Goal: Task Accomplishment & Management: Manage account settings

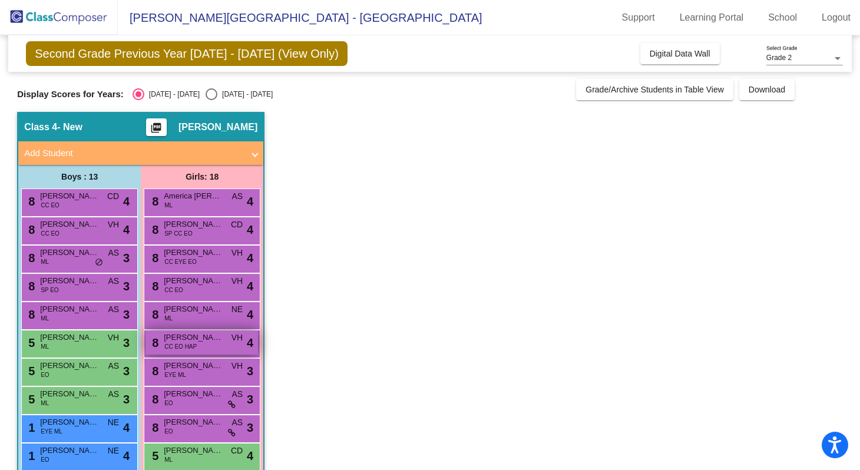
click at [185, 349] on span "CC EO HAP" at bounding box center [180, 346] width 32 height 9
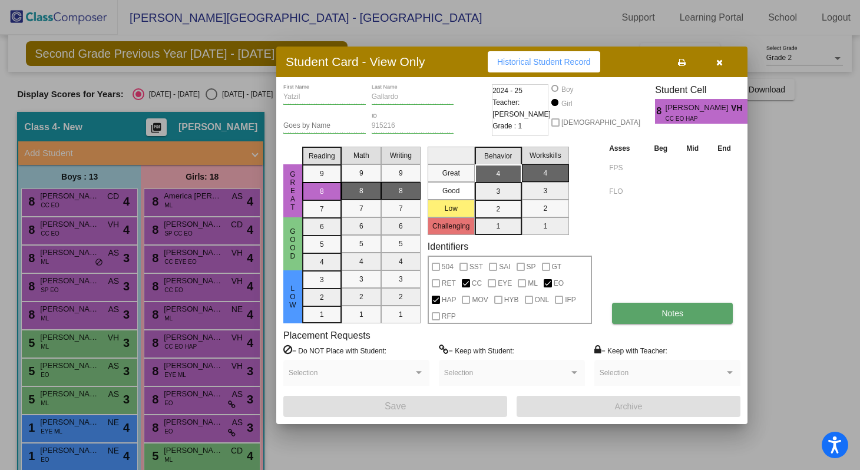
click at [640, 316] on button "Notes" at bounding box center [672, 313] width 121 height 21
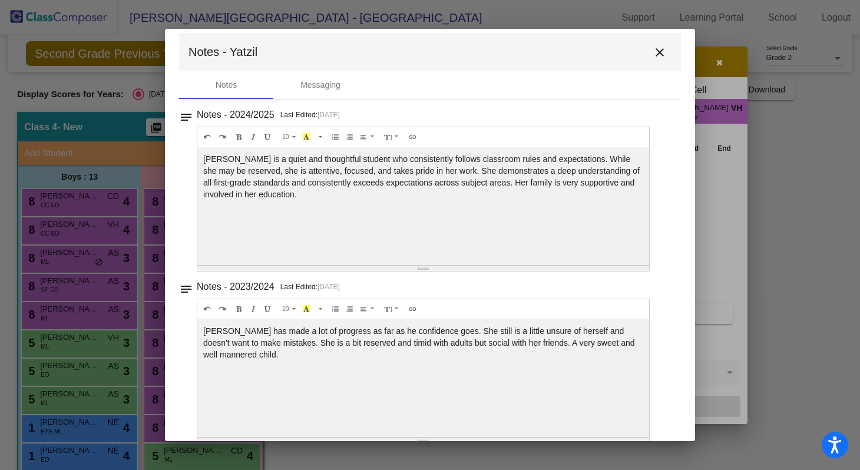
scroll to position [8, 0]
click at [652, 63] on button "close" at bounding box center [660, 54] width 24 height 24
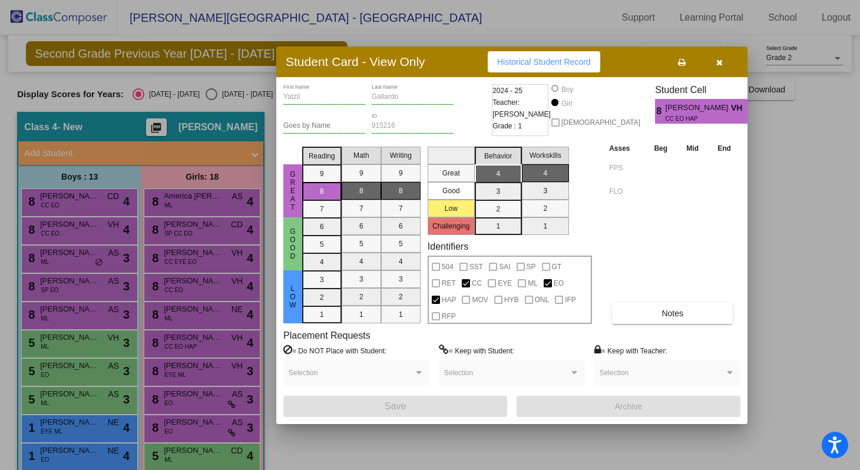
click at [712, 65] on button "button" at bounding box center [719, 61] width 38 height 21
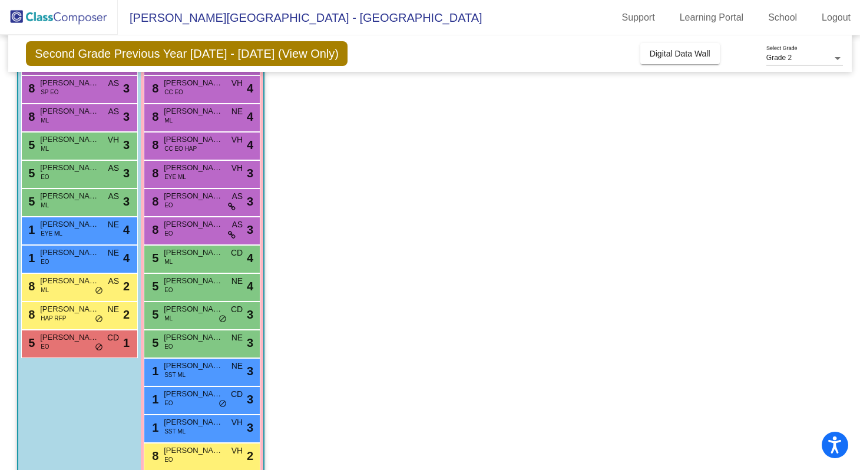
scroll to position [246, 0]
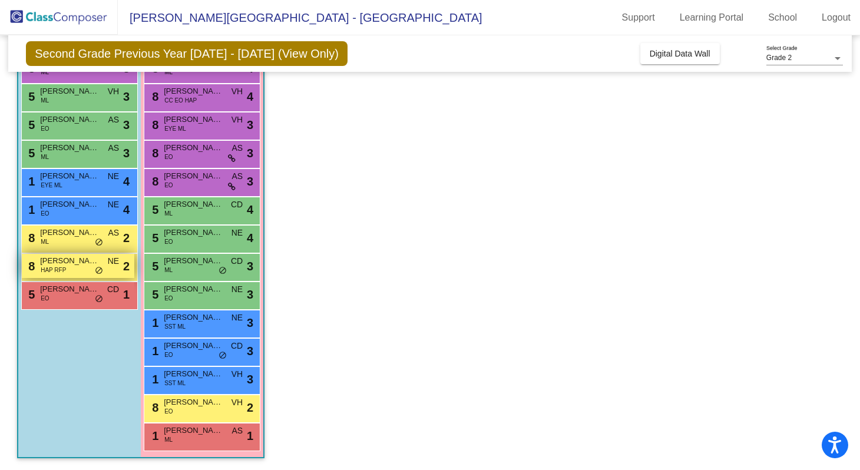
click at [69, 268] on div "8 [PERSON_NAME] HAP RFP NE lock do_not_disturb_alt 2" at bounding box center [78, 266] width 112 height 24
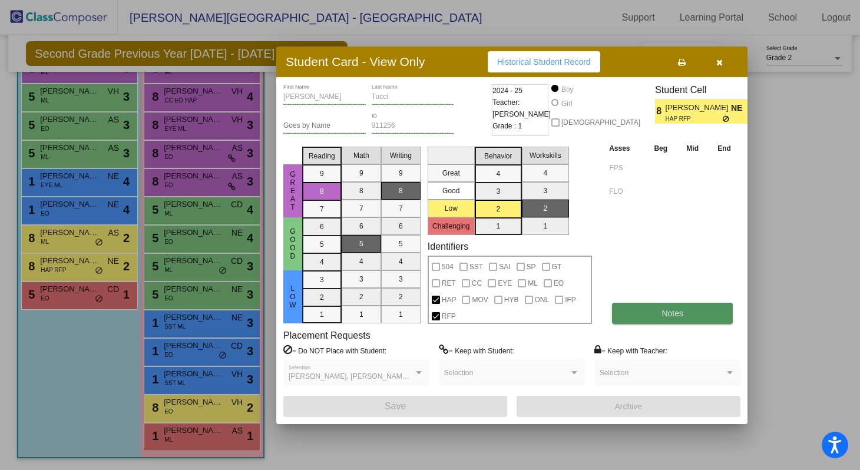
click at [672, 311] on span "Notes" at bounding box center [672, 312] width 22 height 9
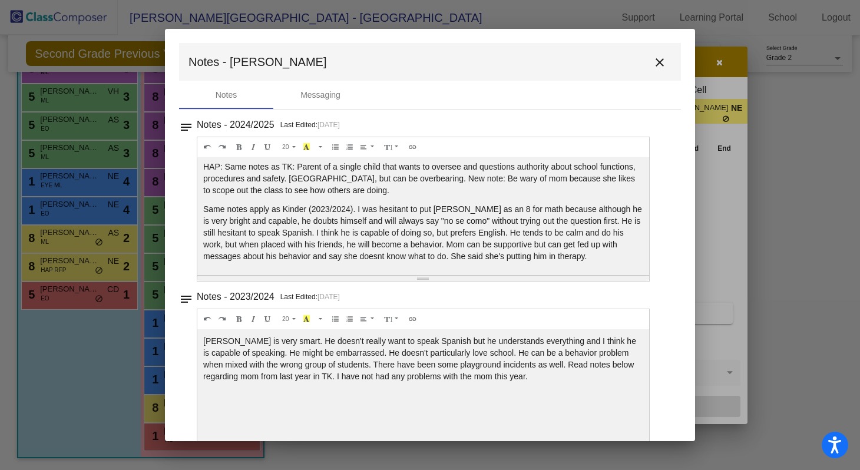
scroll to position [0, 0]
click at [658, 64] on mat-icon "close" at bounding box center [659, 62] width 14 height 14
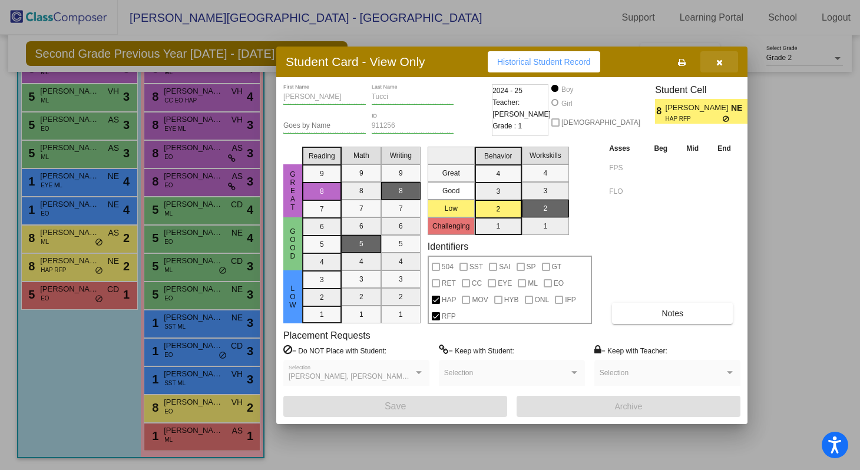
click at [719, 61] on icon "button" at bounding box center [719, 62] width 6 height 8
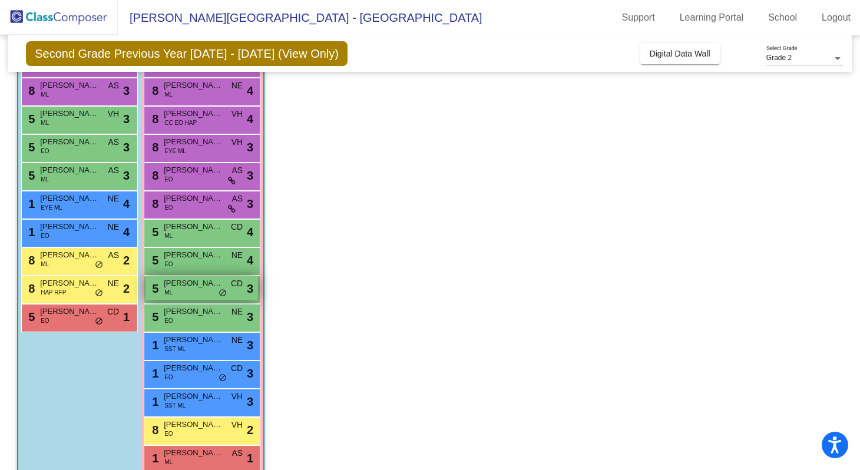
scroll to position [220, 0]
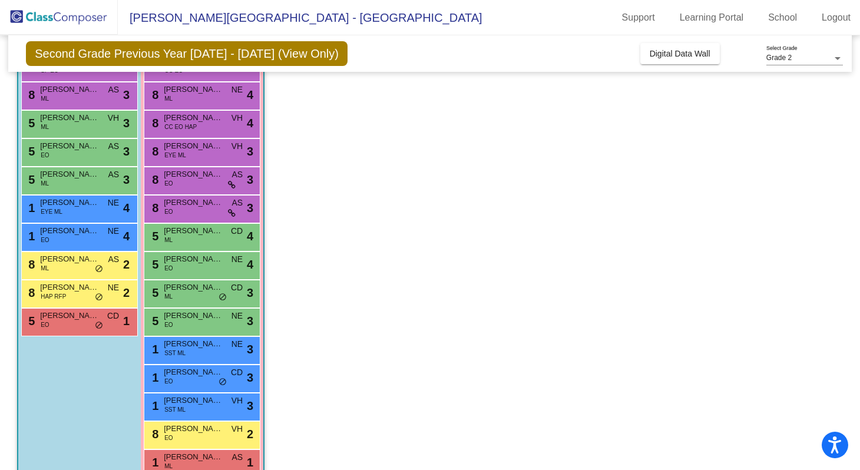
click at [47, 334] on div "5 [PERSON_NAME] EO CD lock do_not_disturb_alt 1" at bounding box center [79, 322] width 117 height 28
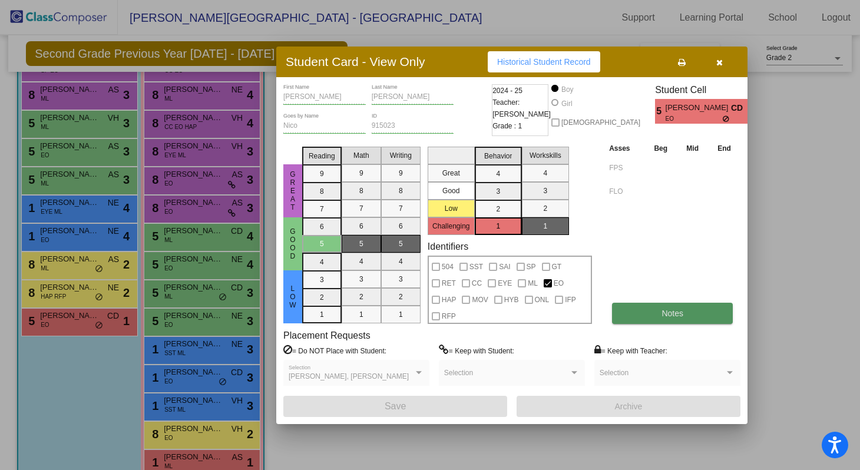
click at [638, 314] on button "Notes" at bounding box center [672, 313] width 121 height 21
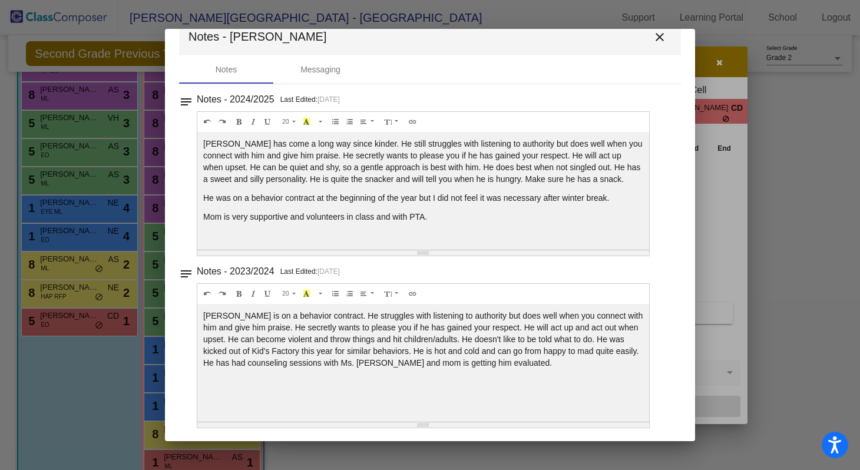
scroll to position [27, 0]
click at [657, 36] on mat-icon "close" at bounding box center [659, 36] width 14 height 14
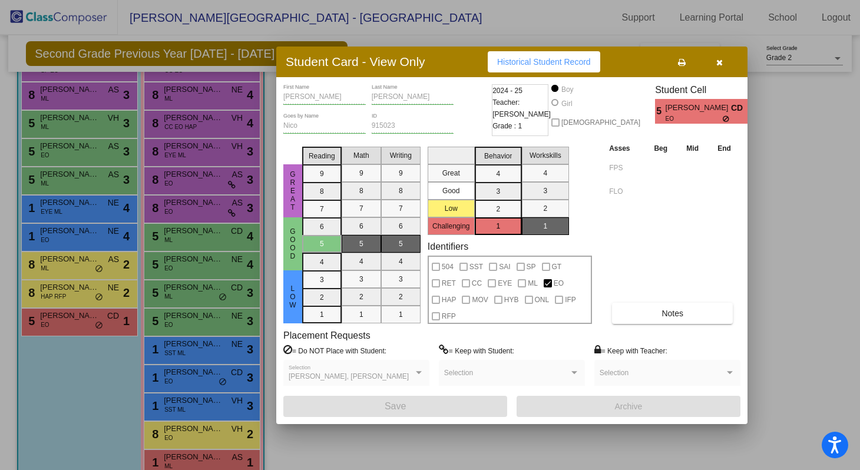
click at [715, 61] on button "button" at bounding box center [719, 61] width 38 height 21
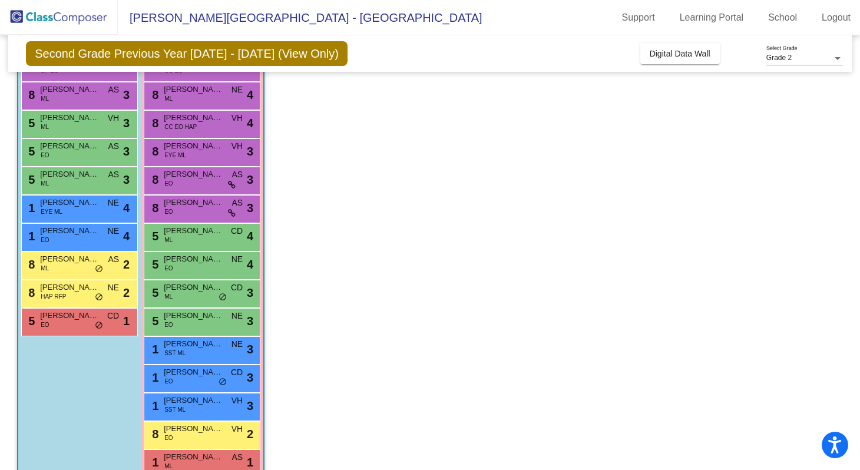
scroll to position [246, 0]
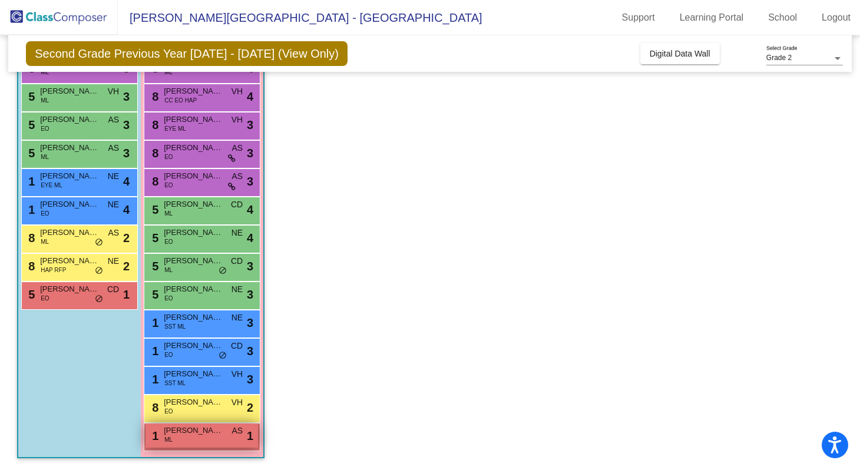
click at [208, 443] on div "1 [PERSON_NAME] [PERSON_NAME] AS lock do_not_disturb_alt 1" at bounding box center [201, 435] width 112 height 24
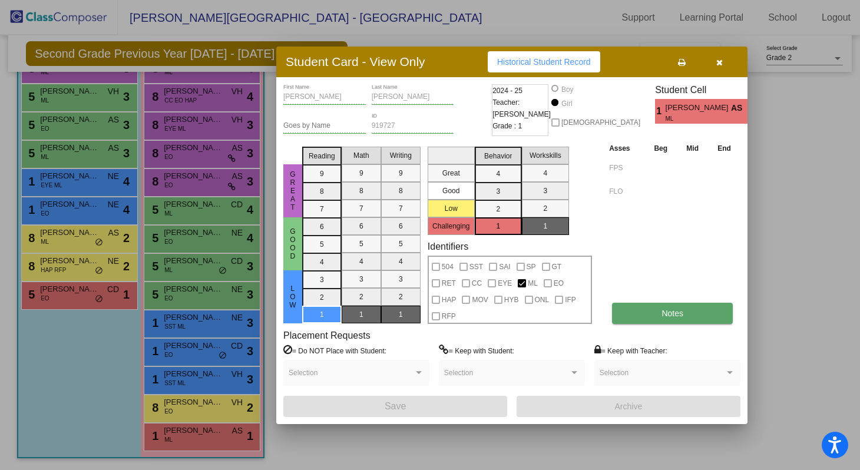
click at [659, 304] on button "Notes" at bounding box center [672, 313] width 121 height 21
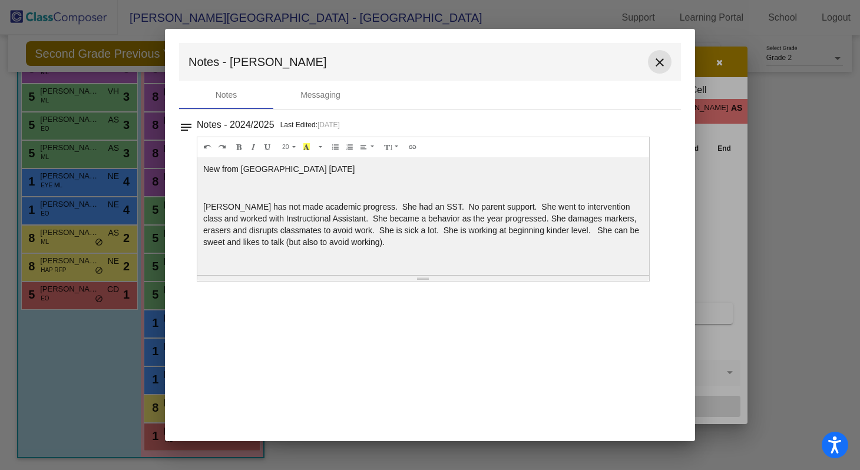
click at [653, 62] on mat-icon "close" at bounding box center [659, 62] width 14 height 14
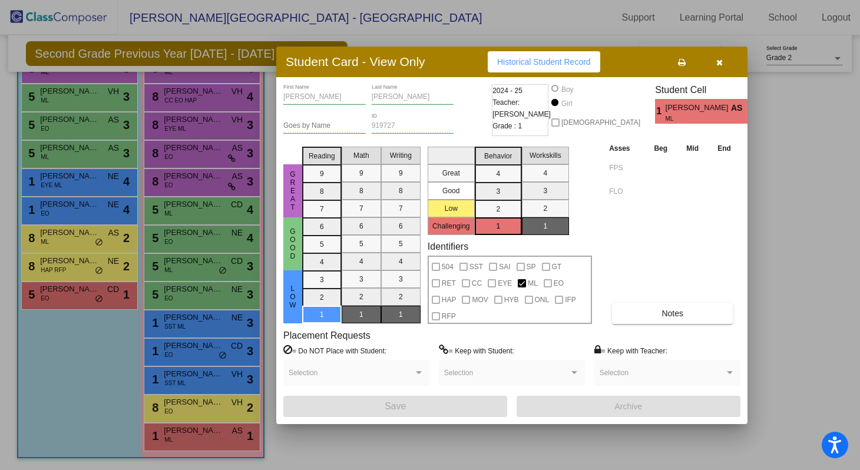
click at [711, 64] on button "button" at bounding box center [719, 61] width 38 height 21
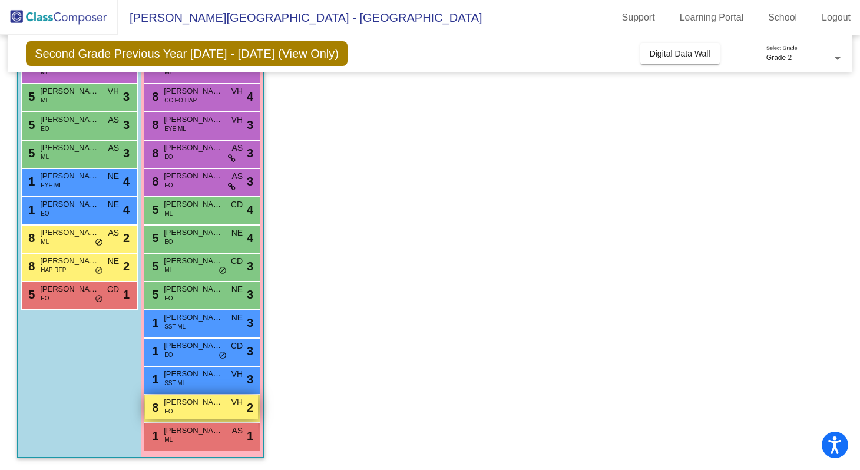
click at [200, 404] on span "[PERSON_NAME]" at bounding box center [193, 402] width 59 height 12
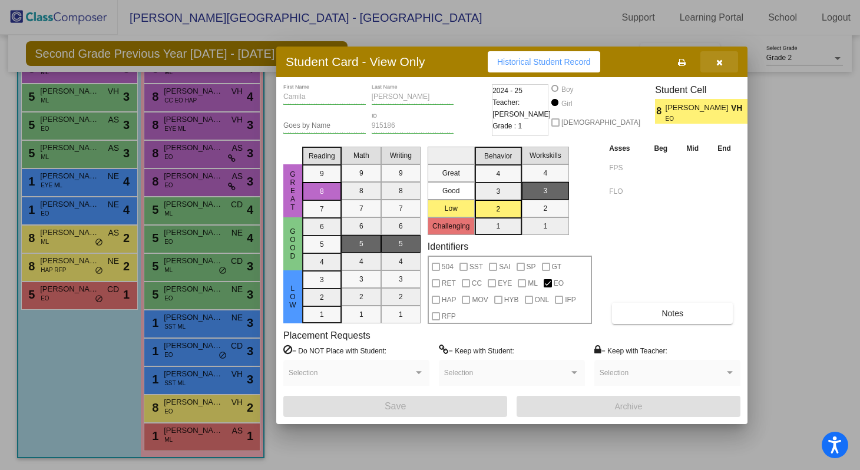
click at [717, 57] on span "button" at bounding box center [719, 61] width 6 height 9
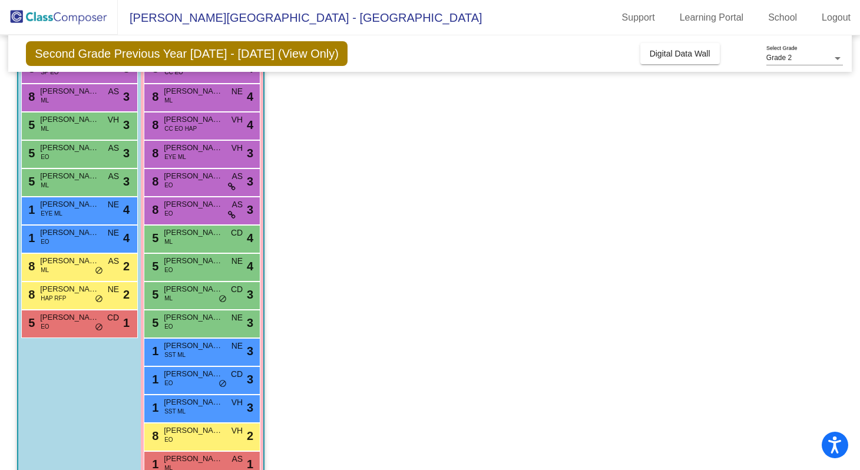
scroll to position [213, 0]
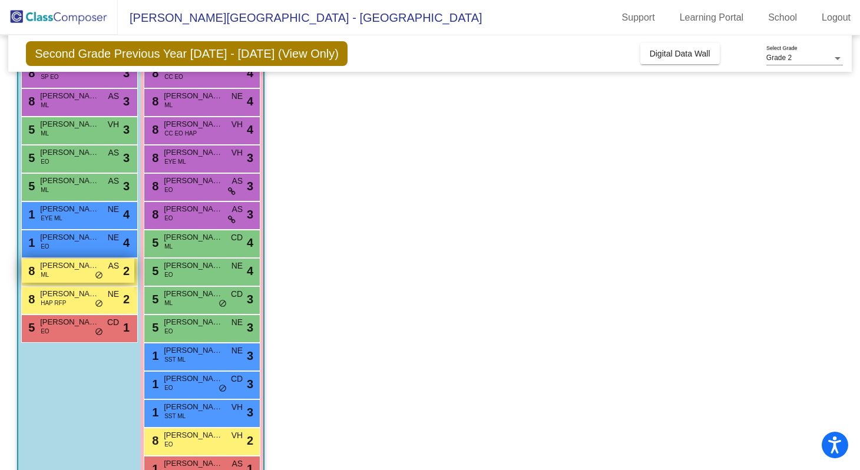
click at [48, 267] on span "[PERSON_NAME]" at bounding box center [69, 266] width 59 height 12
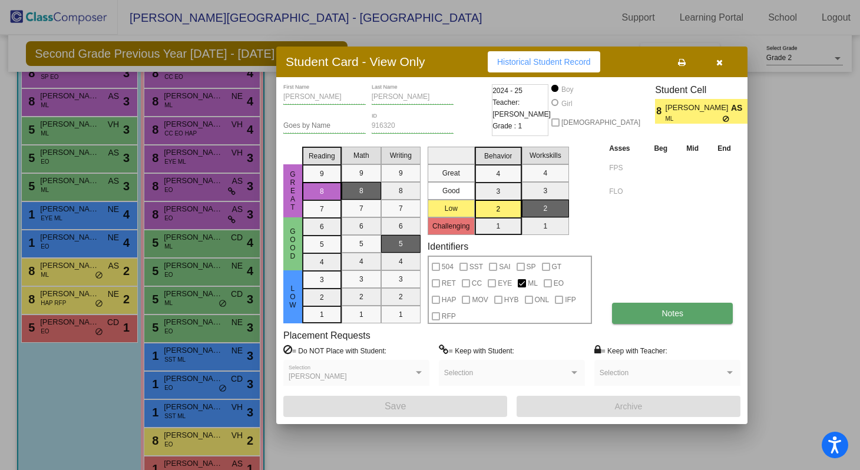
click at [640, 310] on button "Notes" at bounding box center [672, 313] width 121 height 21
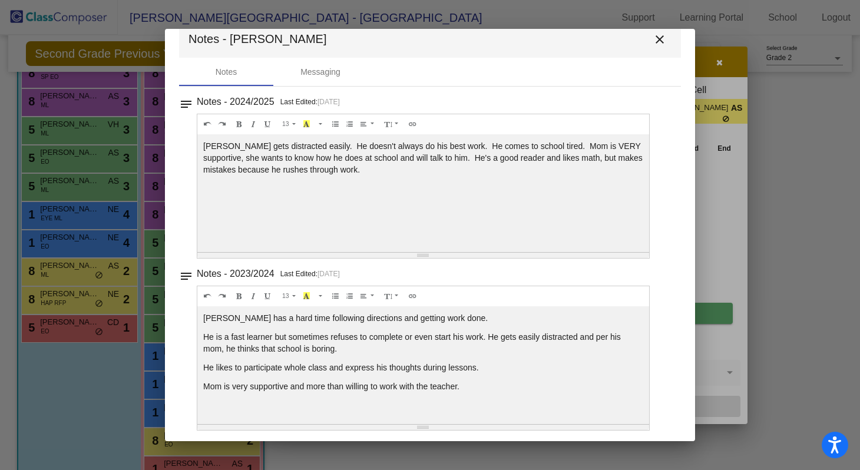
scroll to position [27, 0]
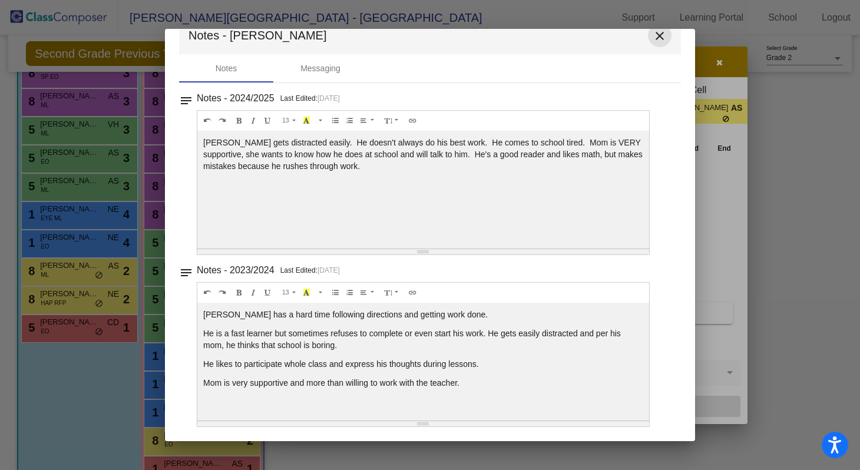
click at [652, 36] on mat-icon "close" at bounding box center [659, 36] width 14 height 14
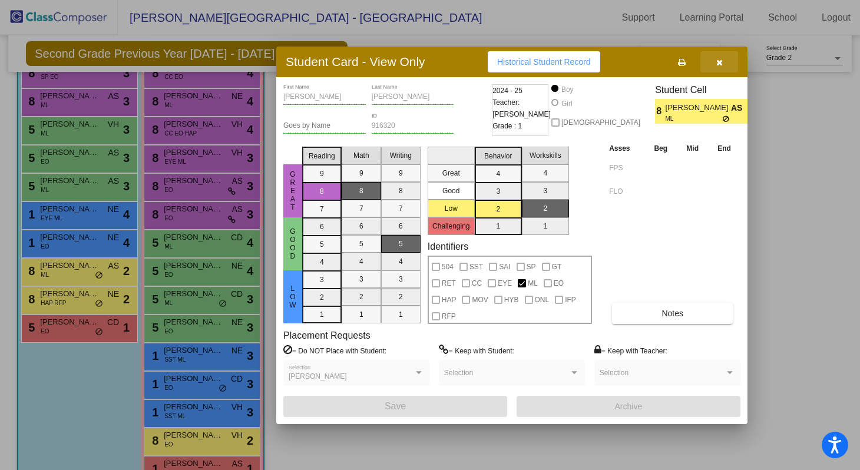
click at [725, 68] on button "button" at bounding box center [719, 61] width 38 height 21
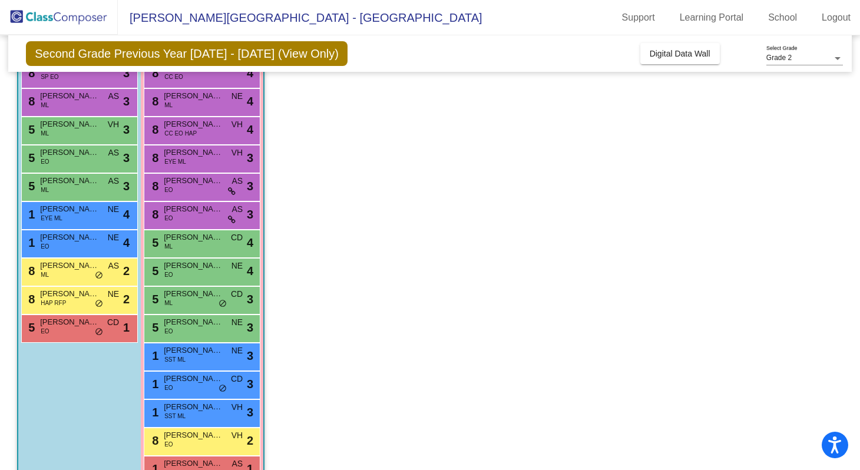
scroll to position [0, 0]
